Goal: Information Seeking & Learning: Learn about a topic

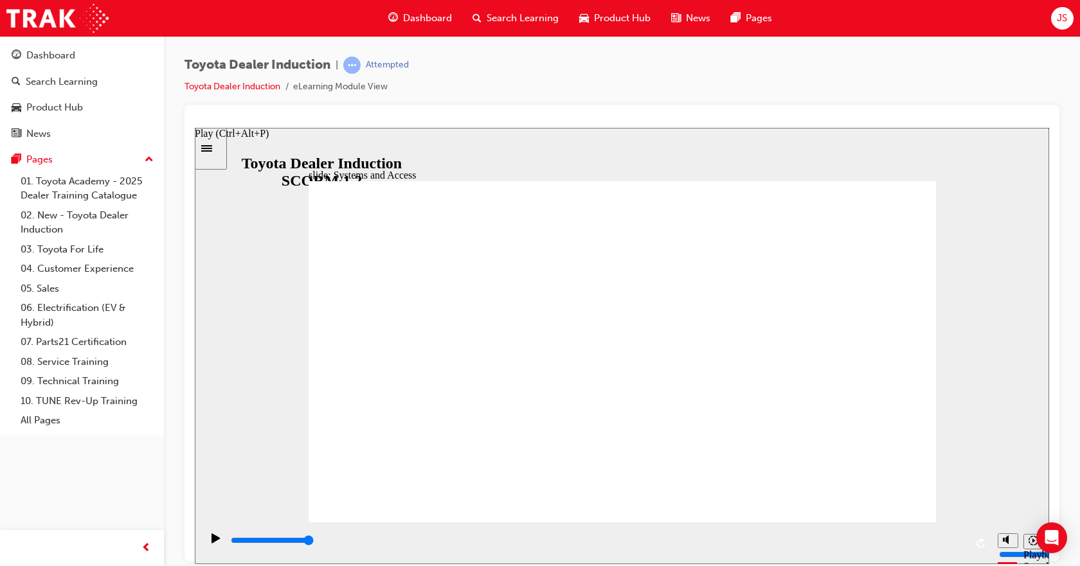
click at [212, 537] on icon "Play (Ctrl+Alt+P)" at bounding box center [216, 538] width 9 height 10
click at [212, 543] on icon "Play (Ctrl+Alt+P)" at bounding box center [216, 538] width 8 height 10
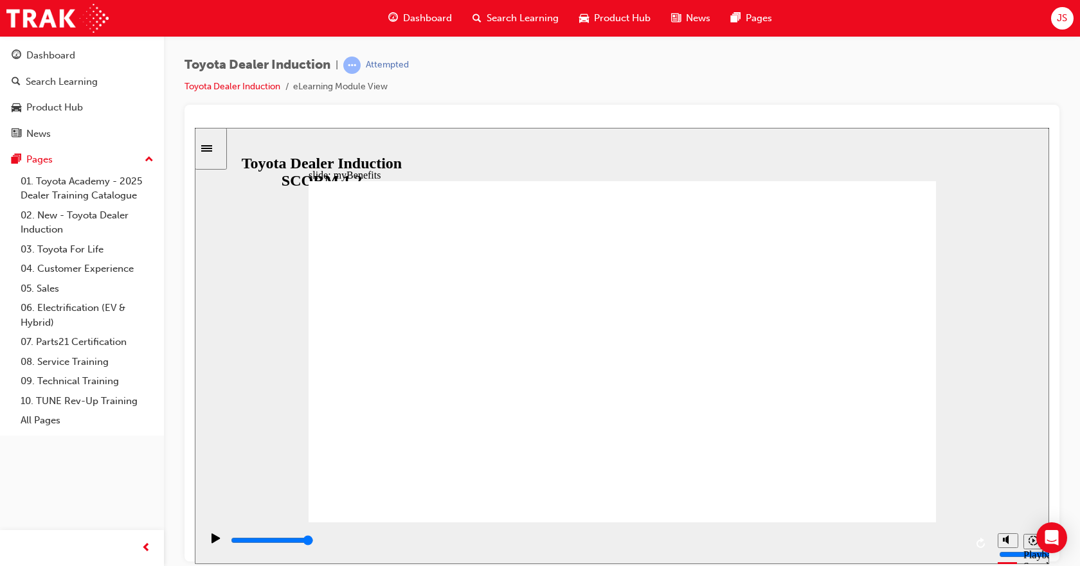
type input "5000"
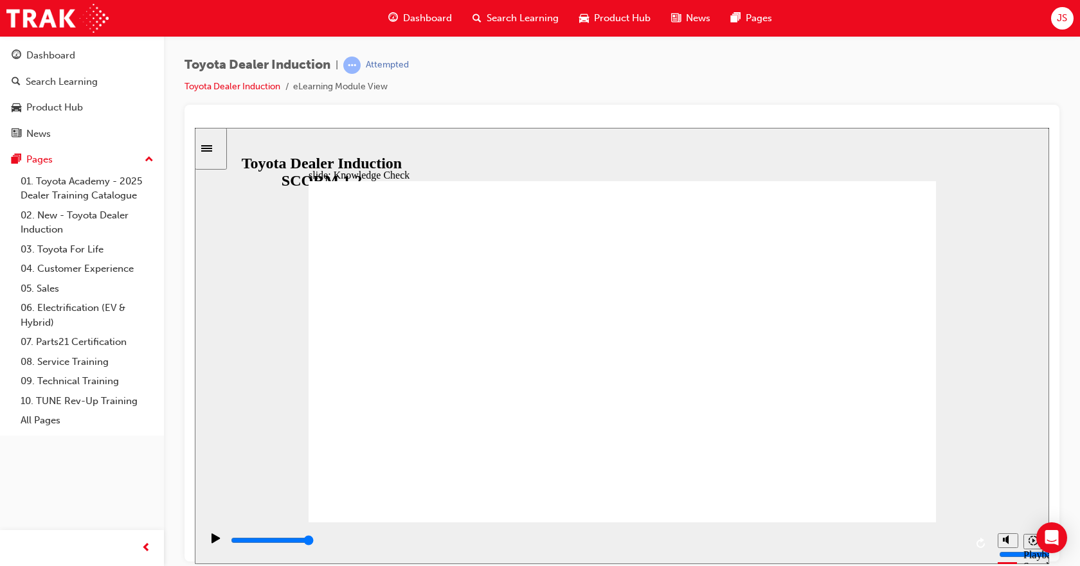
type input "a"
type input "aP"
type input "aPP"
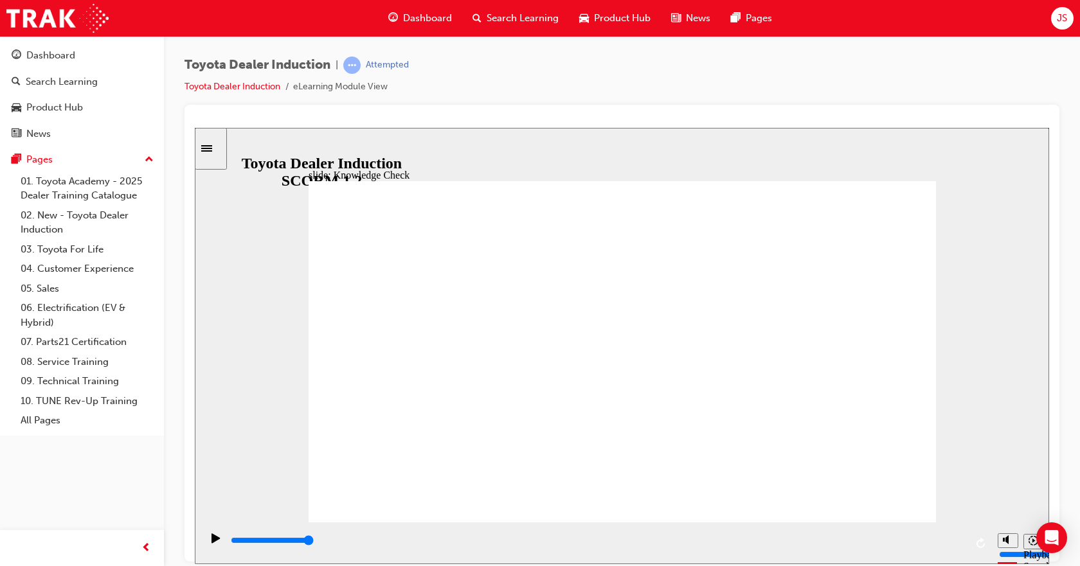
type input "aPP"
drag, startPoint x: 869, startPoint y: 485, endPoint x: 864, endPoint y: 489, distance: 6.8
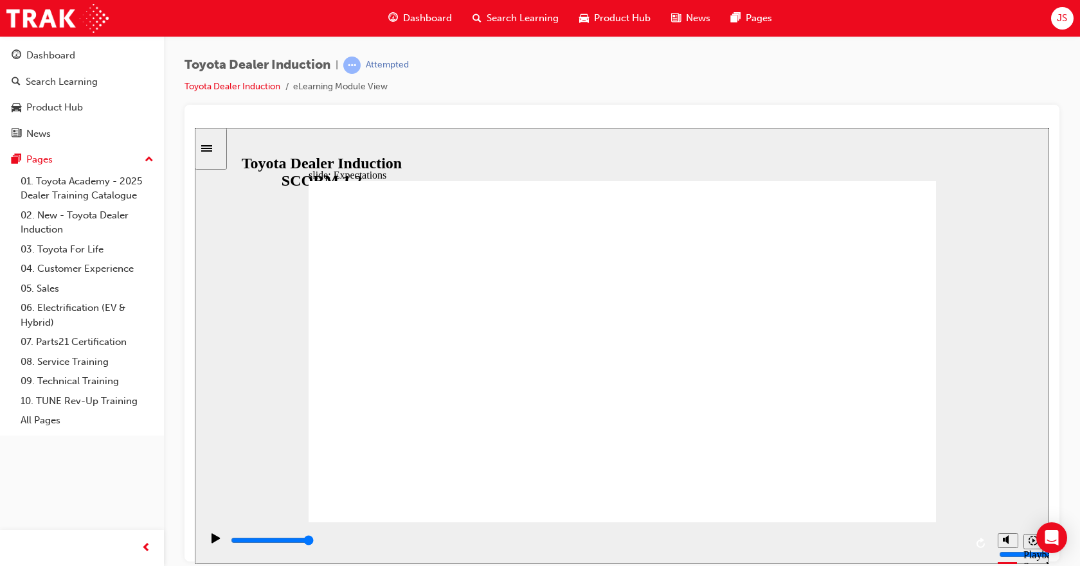
click at [971, 361] on div "slide: Compliance, Ethics WHS Conduct and Ethics Central to our vision of confi…" at bounding box center [622, 345] width 854 height 437
type input "5900"
checkbox input "true"
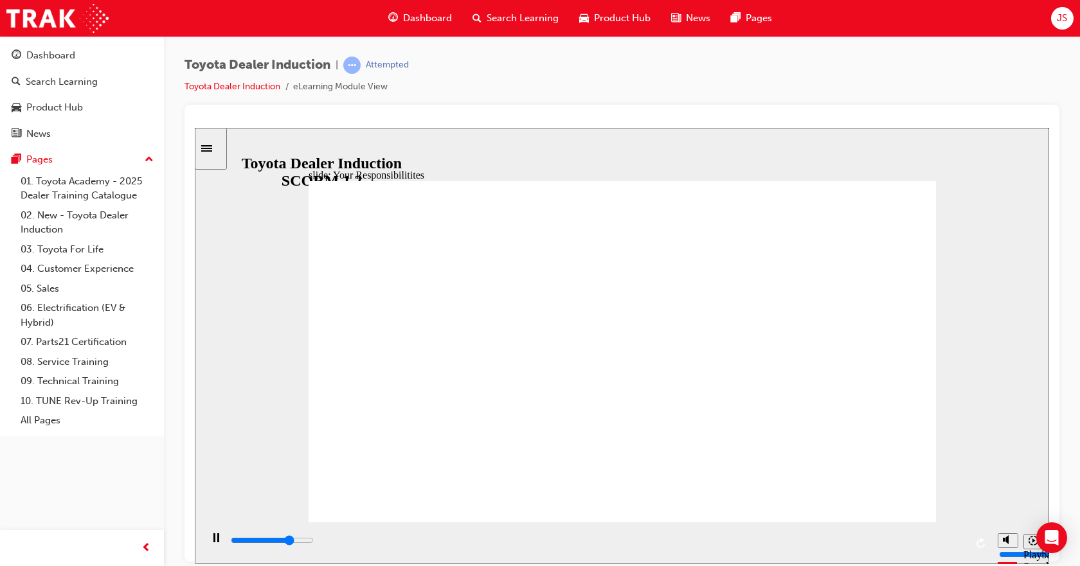
type input "6200"
checkbox input "true"
type input "6500"
checkbox input "true"
type input "6800"
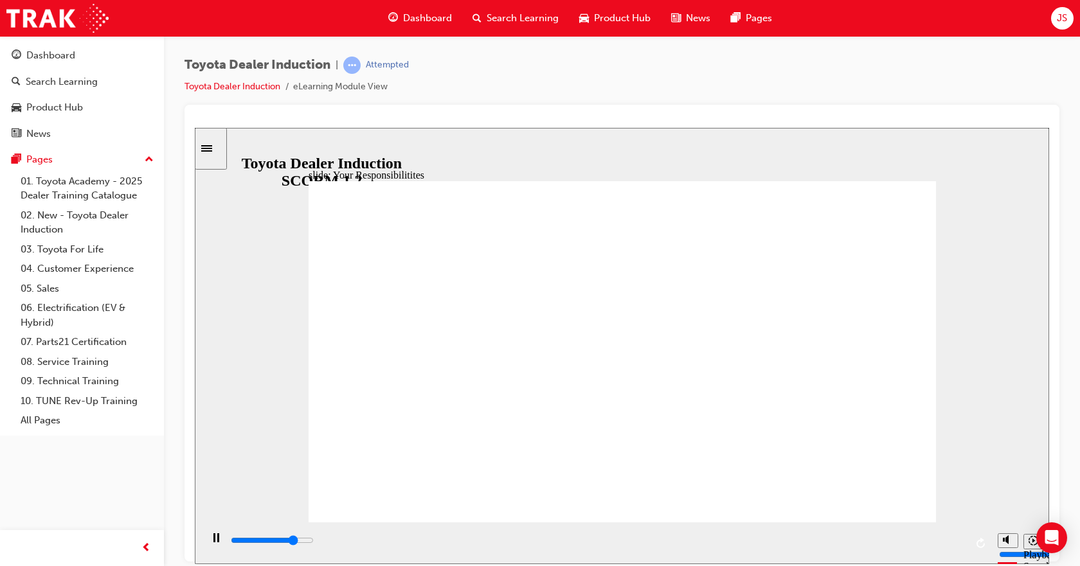
checkbox input "true"
drag, startPoint x: 357, startPoint y: 282, endPoint x: 358, endPoint y: 352, distance: 70.1
type input "7100"
checkbox input "true"
type input "7600"
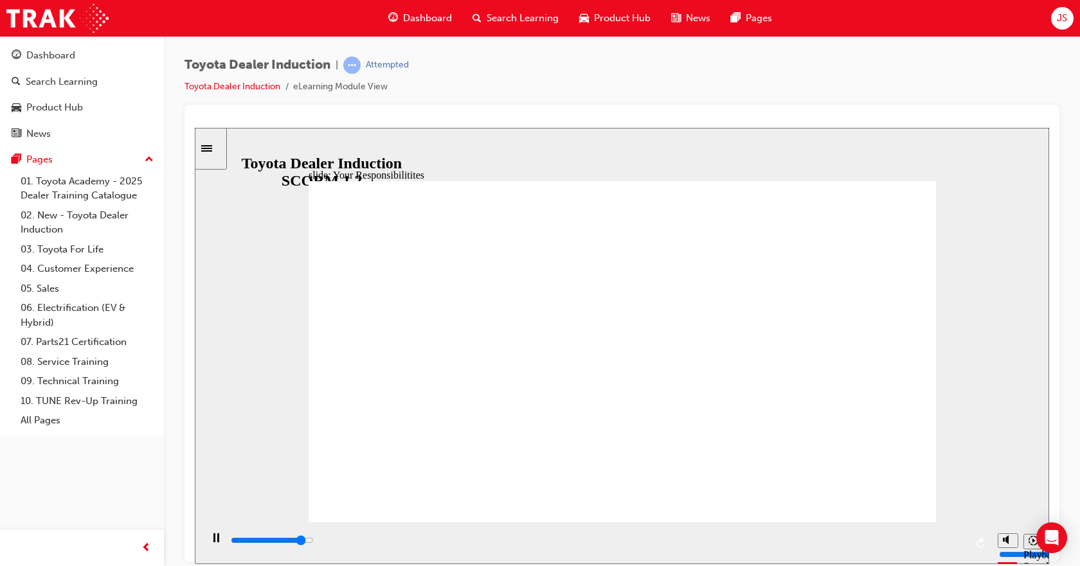
checkbox input "true"
type input "7900"
checkbox input "true"
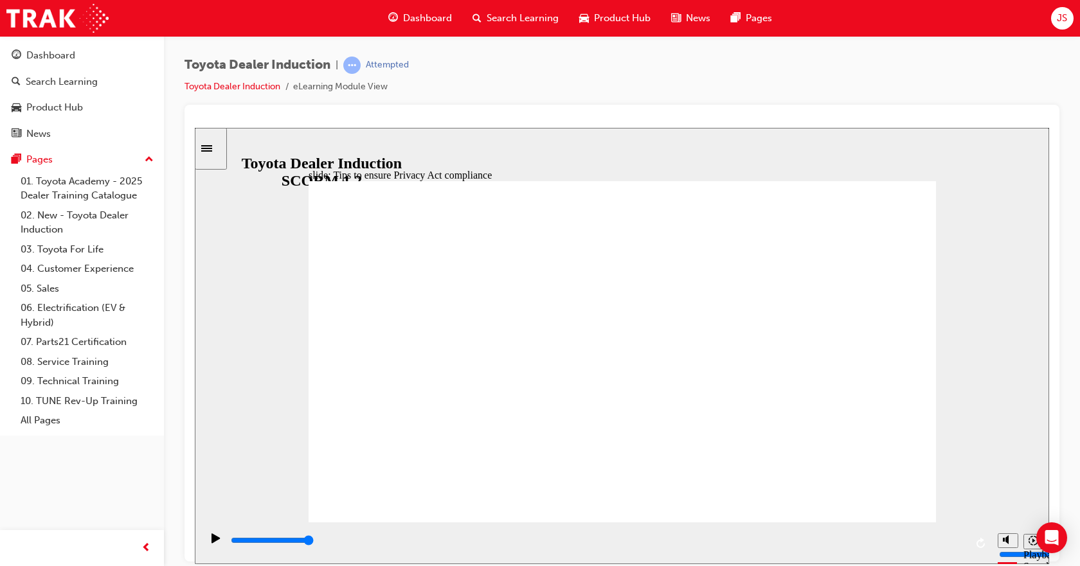
type input "11700"
